Goal: Book appointment/travel/reservation

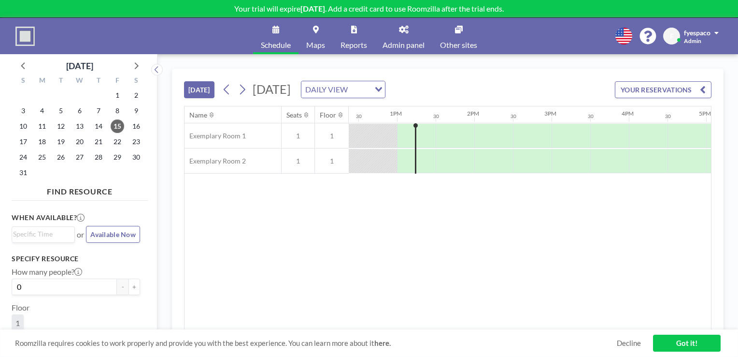
scroll to position [0, 966]
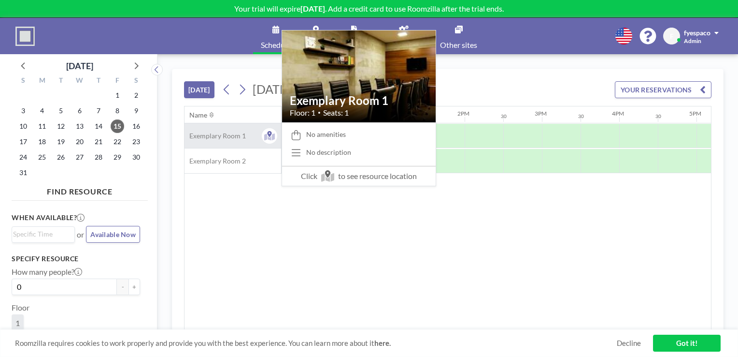
click at [247, 140] on div "Exemplary Room 1" at bounding box center [233, 135] width 97 height 25
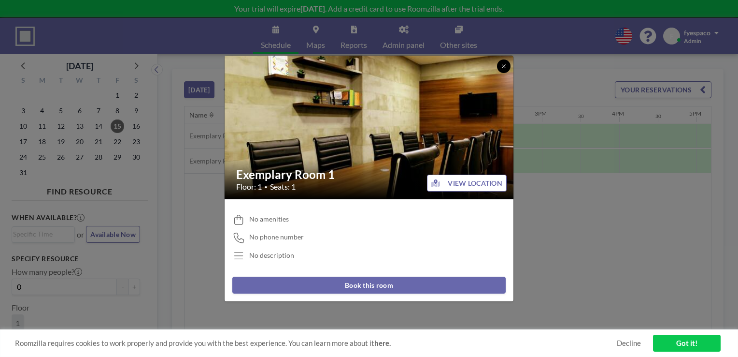
click at [505, 64] on icon at bounding box center [504, 66] width 6 height 6
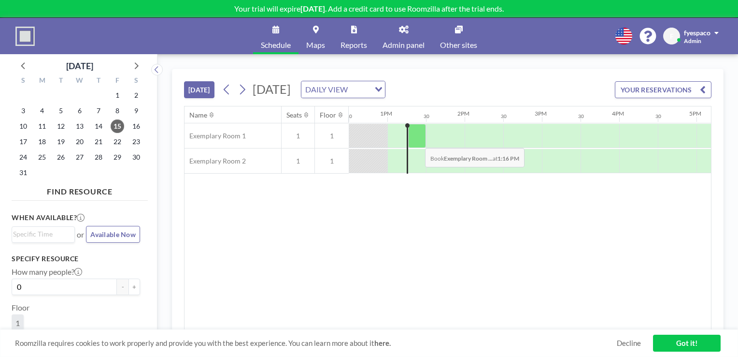
click at [417, 140] on div at bounding box center [417, 136] width 18 height 24
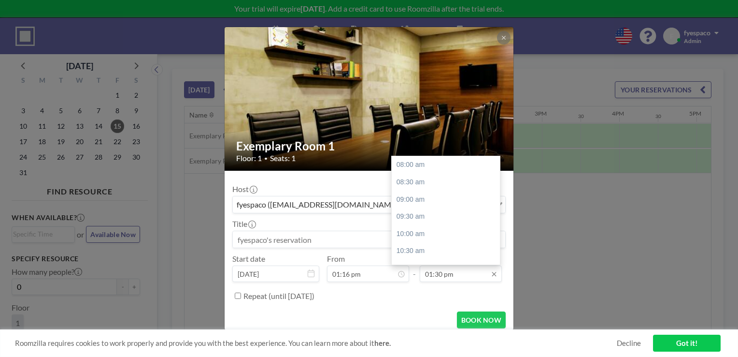
scroll to position [189, 0]
click at [483, 271] on input "01:30 pm" at bounding box center [461, 273] width 82 height 16
click at [447, 183] on div "02:00 pm" at bounding box center [448, 181] width 113 height 17
type input "02:00 pm"
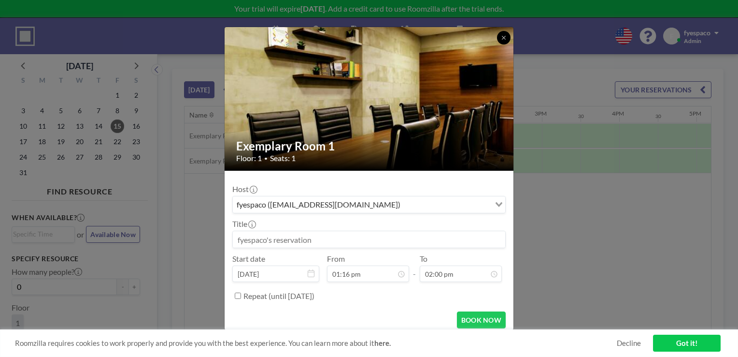
click at [504, 39] on icon at bounding box center [504, 38] width 6 height 6
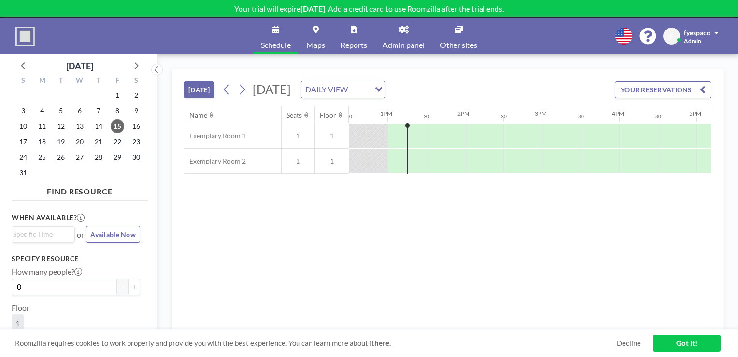
click at [567, 221] on div "Name Seats Floor 12AM 30 1AM 30 2AM 30 3AM 30 4AM 30 5AM 30 6AM 30 7AM 30 8AM 3…" at bounding box center [448, 217] width 527 height 223
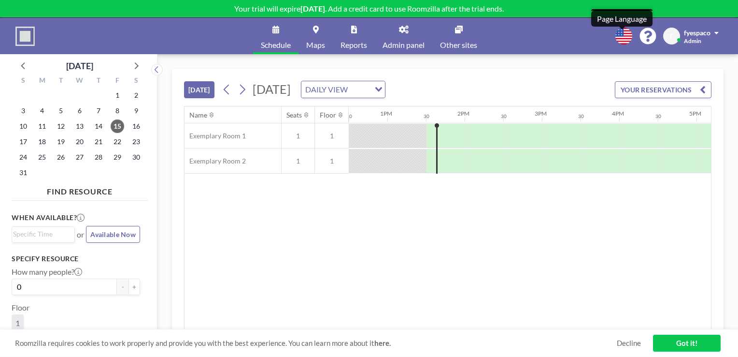
click at [624, 36] on icon at bounding box center [623, 36] width 17 height 17
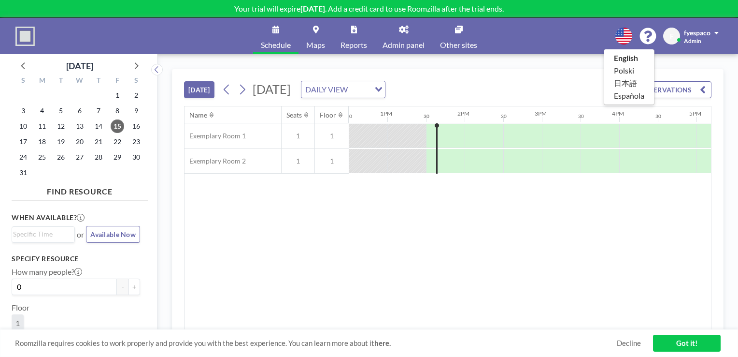
click at [555, 204] on div at bounding box center [369, 178] width 738 height 357
click at [382, 87] on icon "Search for option" at bounding box center [378, 89] width 7 height 5
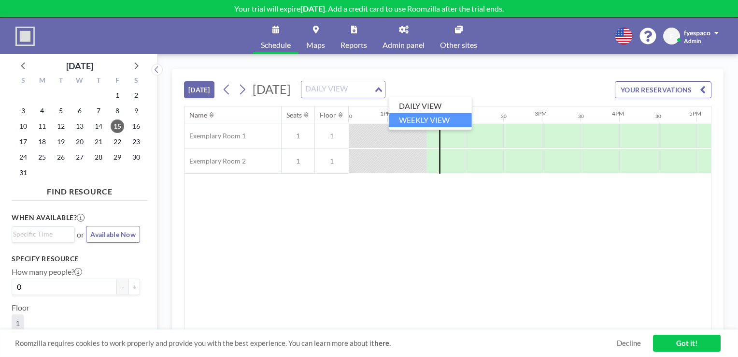
click at [442, 122] on li "WEEKLY VIEW" at bounding box center [430, 120] width 83 height 14
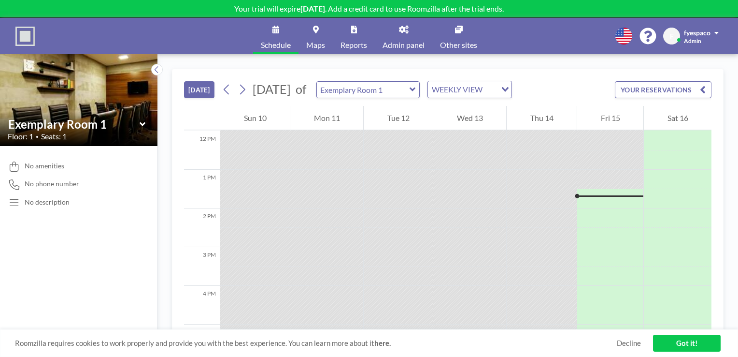
scroll to position [502, 0]
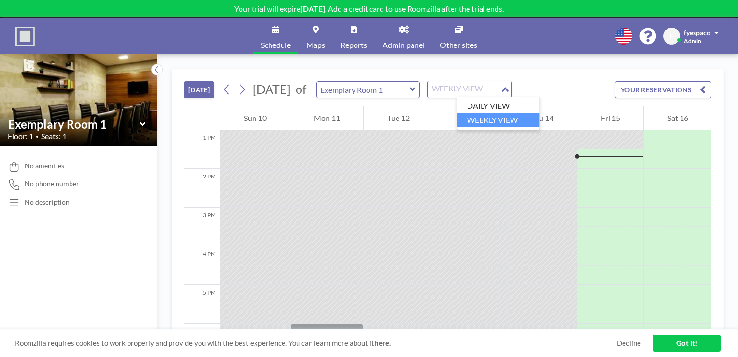
click at [509, 87] on icon "Search for option" at bounding box center [505, 89] width 7 height 5
click at [510, 111] on li "DAILY VIEW" at bounding box center [498, 106] width 83 height 14
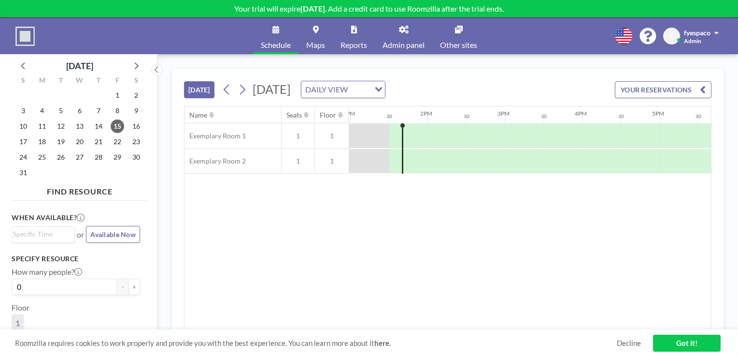
scroll to position [0, 1005]
click at [707, 89] on button "YOUR RESERVATIONS" at bounding box center [663, 89] width 97 height 17
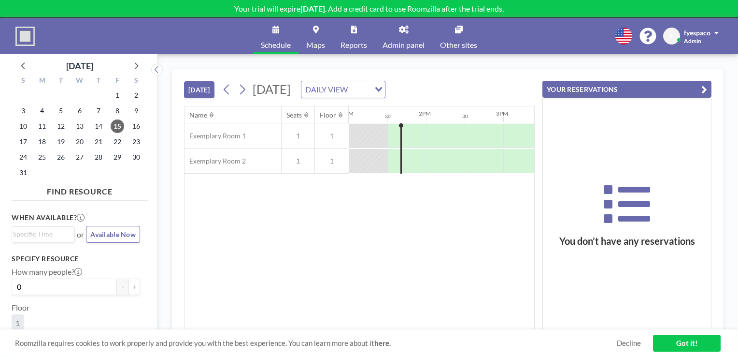
click at [707, 89] on button "YOUR RESERVATIONS" at bounding box center [626, 89] width 169 height 17
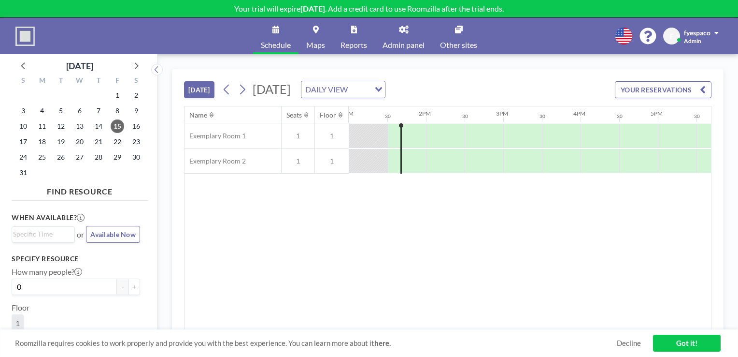
click at [715, 30] on span at bounding box center [716, 32] width 4 height 7
click at [562, 74] on div "[DATE] [DATE] DAILY VIEW Loading... YOUR RESERVATIONS" at bounding box center [448, 87] width 528 height 37
click at [586, 69] on div "[DATE] [DATE] DAILY VIEW Loading... YOUR RESERVATIONS" at bounding box center [448, 87] width 528 height 37
click at [714, 32] on span at bounding box center [716, 32] width 4 height 7
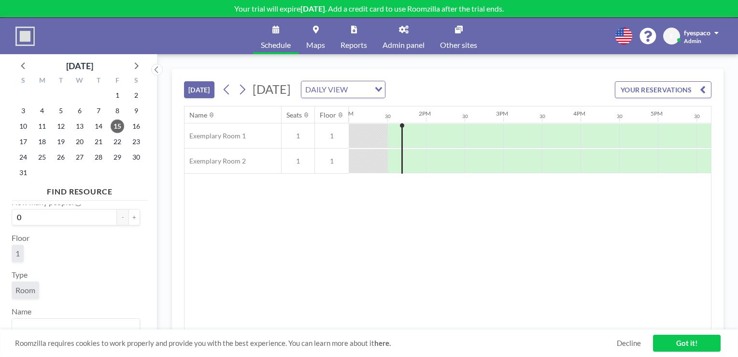
scroll to position [0, 0]
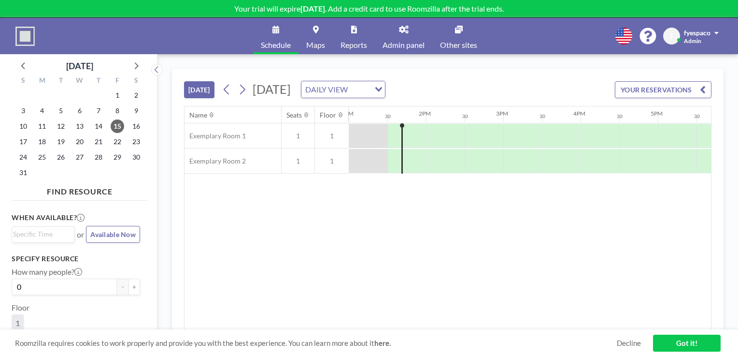
click at [164, 254] on div "[DATE] [DATE] DAILY VIEW Loading... YOUR RESERVATIONS Name Seats Floor 12AM 30 …" at bounding box center [447, 205] width 581 height 302
click at [305, 32] on link "Maps" at bounding box center [316, 36] width 34 height 36
